Goal: Navigation & Orientation: Find specific page/section

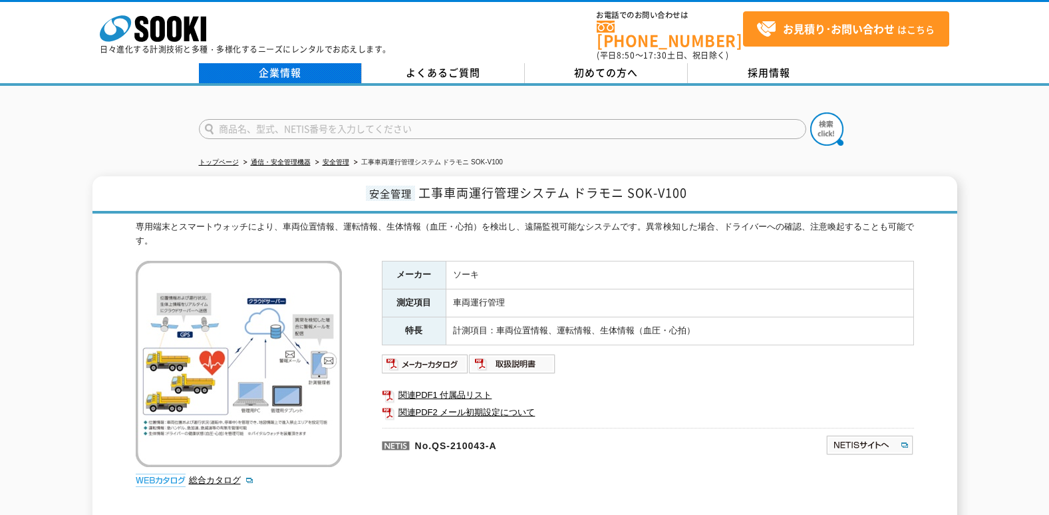
click at [299, 63] on link "企業情報" at bounding box center [280, 73] width 163 height 20
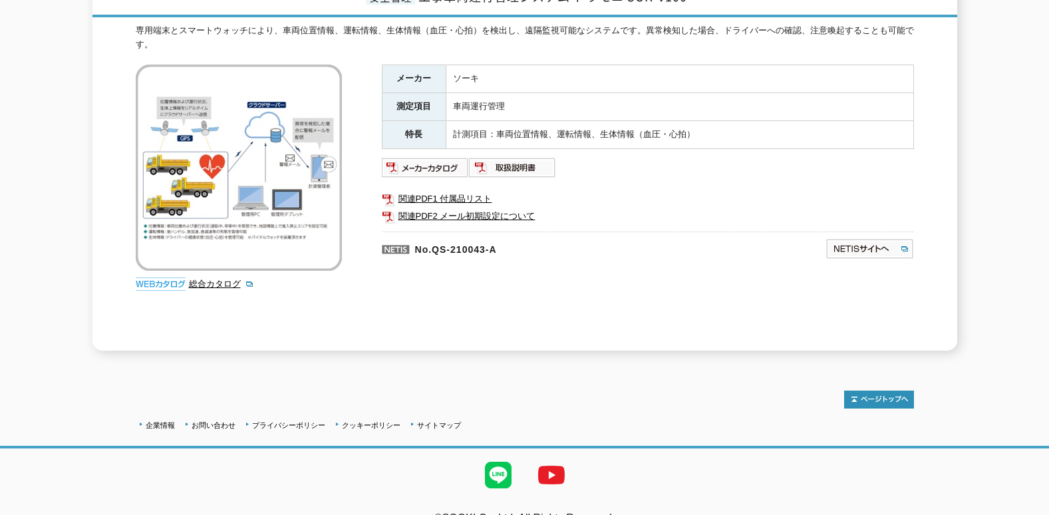
scroll to position [200, 0]
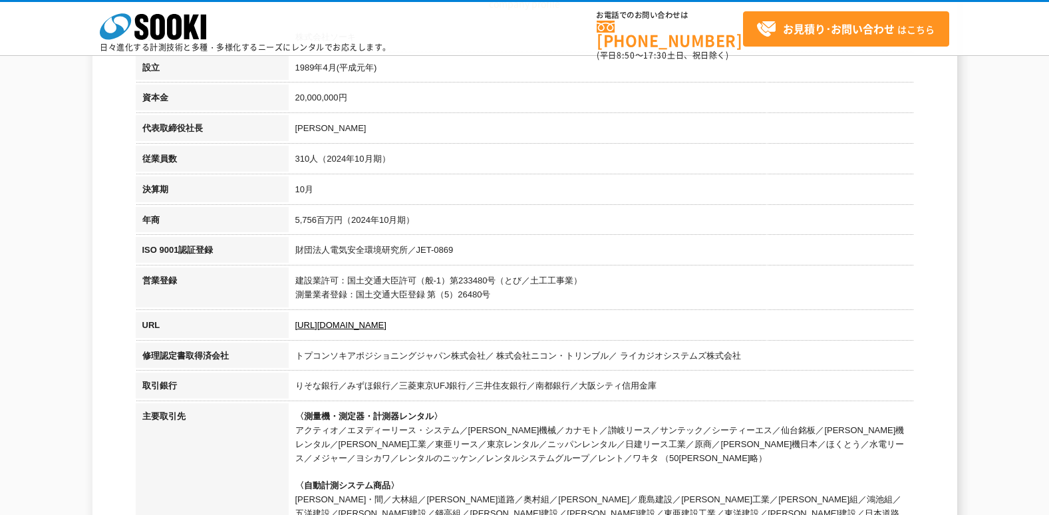
scroll to position [266, 0]
